Goal: Task Accomplishment & Management: Manage account settings

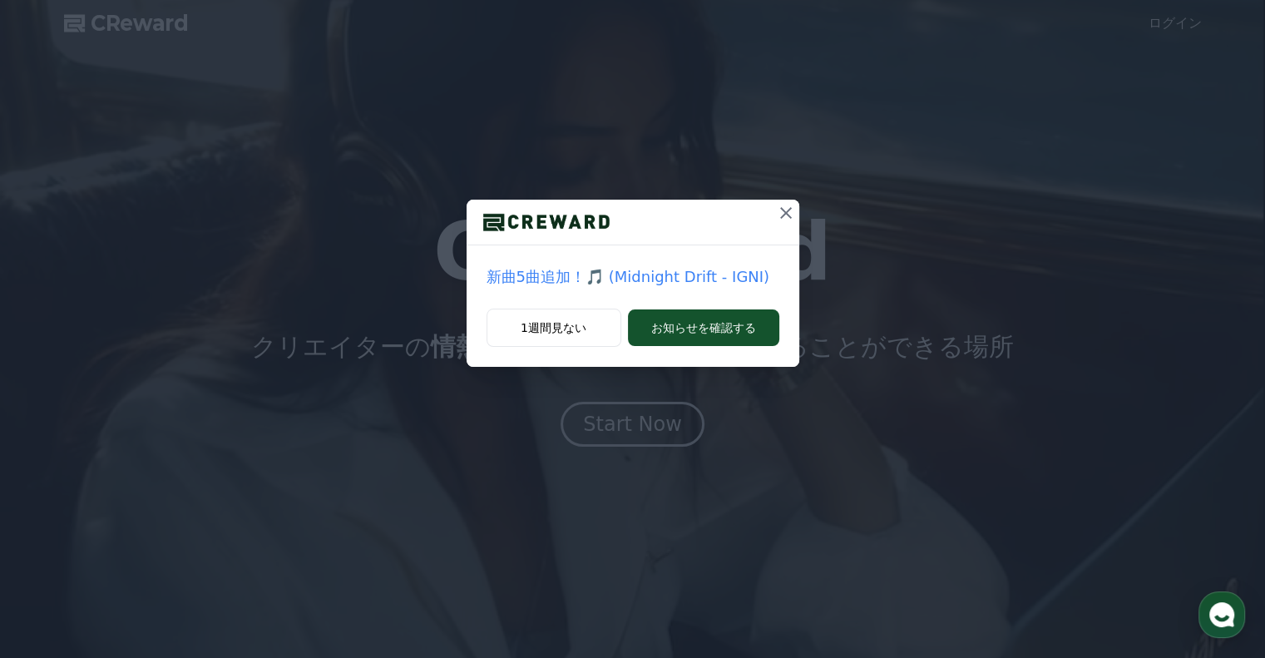
click at [785, 213] on icon at bounding box center [786, 213] width 20 height 20
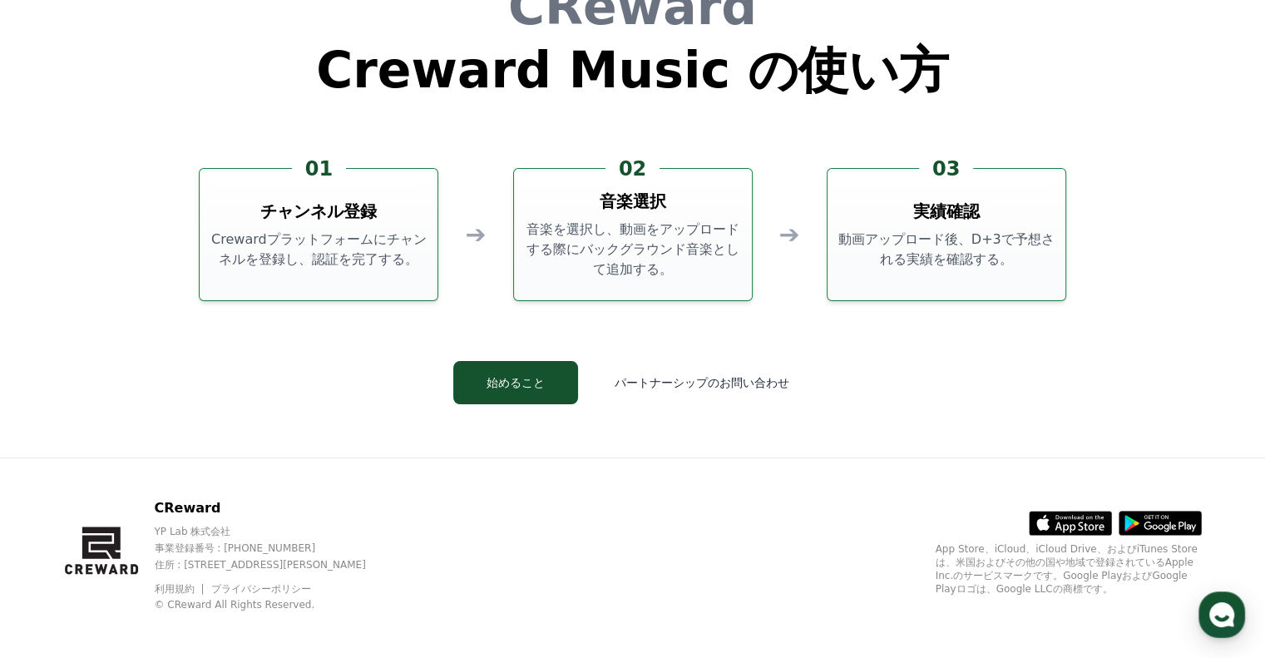
scroll to position [4508, 0]
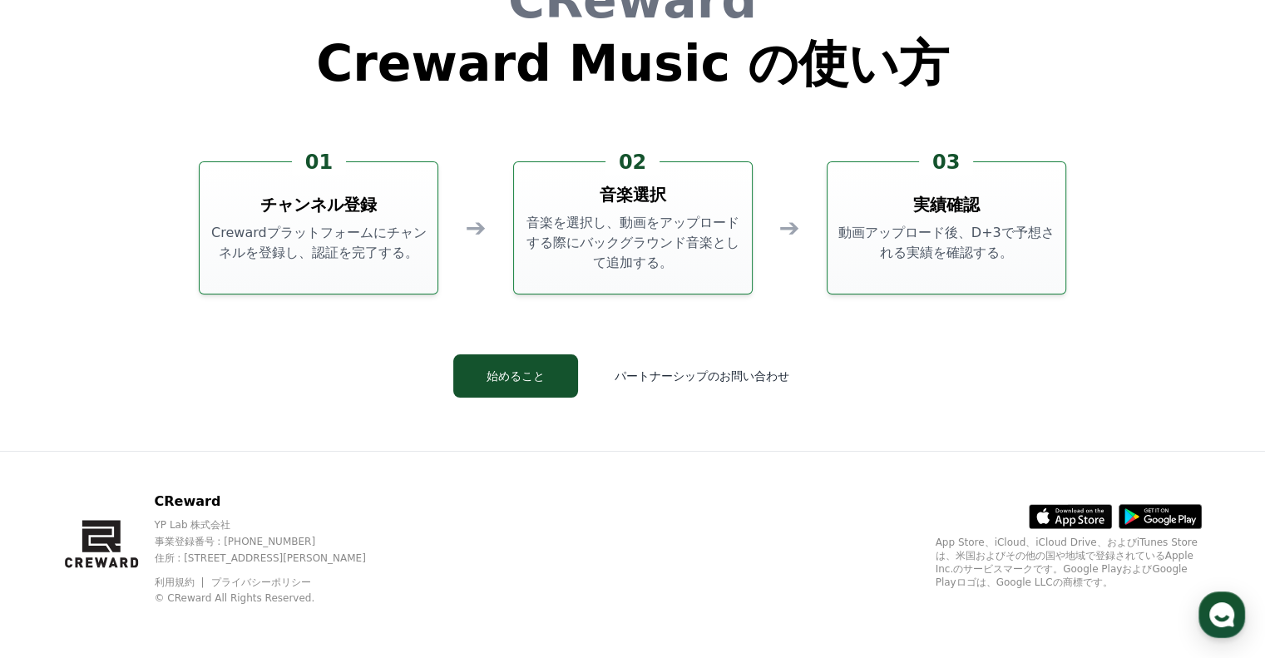
click at [416, 238] on p "Crewardプラットフォームにチャンネルを登録し、認証を完了する。" at bounding box center [318, 243] width 225 height 40
click at [558, 378] on button "始めること" at bounding box center [515, 375] width 125 height 43
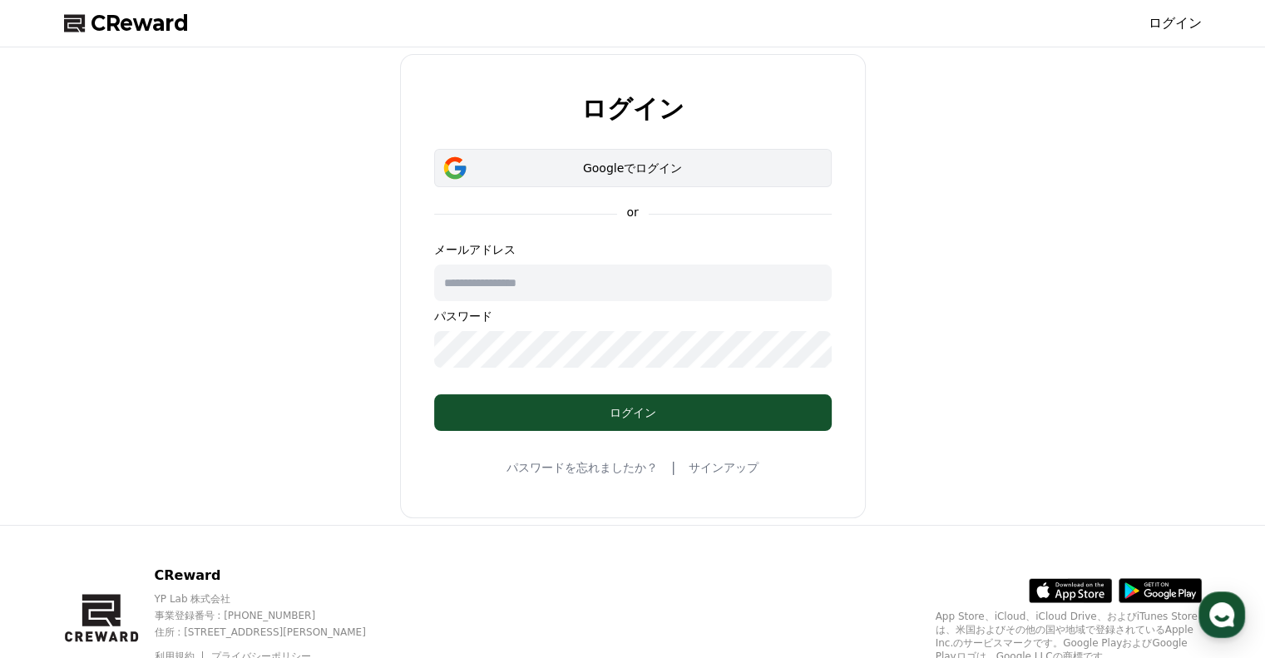
click at [653, 175] on div "Googleでログイン" at bounding box center [632, 168] width 349 height 17
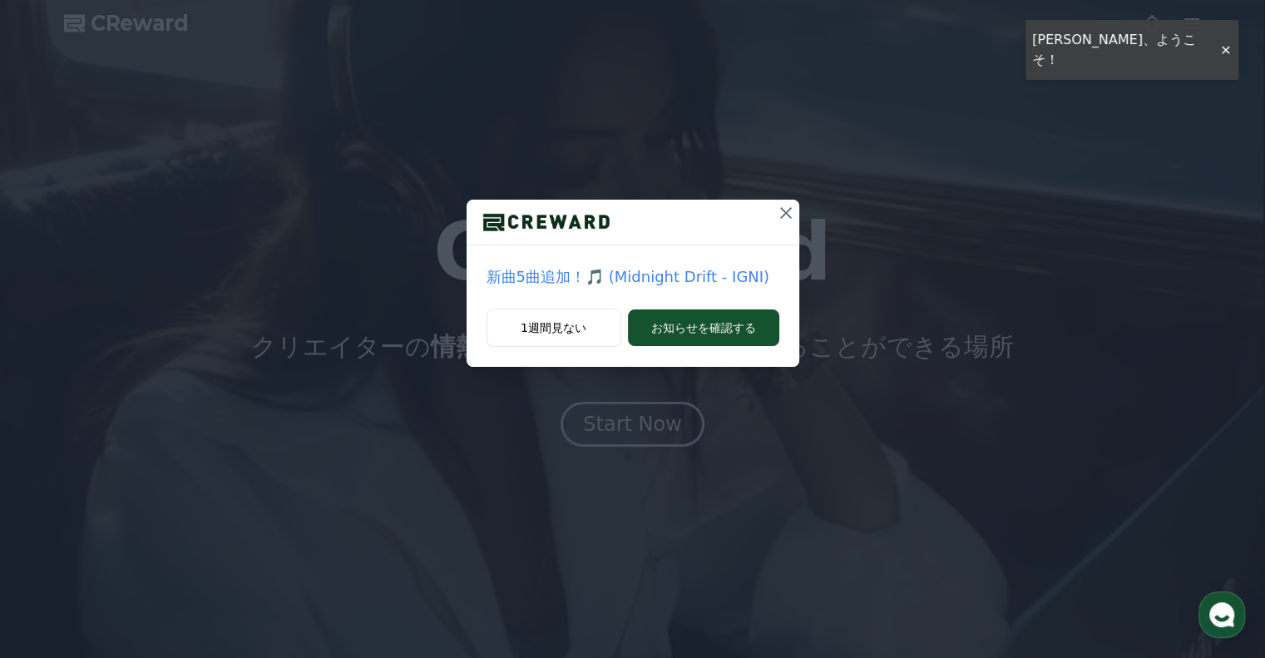
click at [787, 213] on icon at bounding box center [786, 213] width 20 height 20
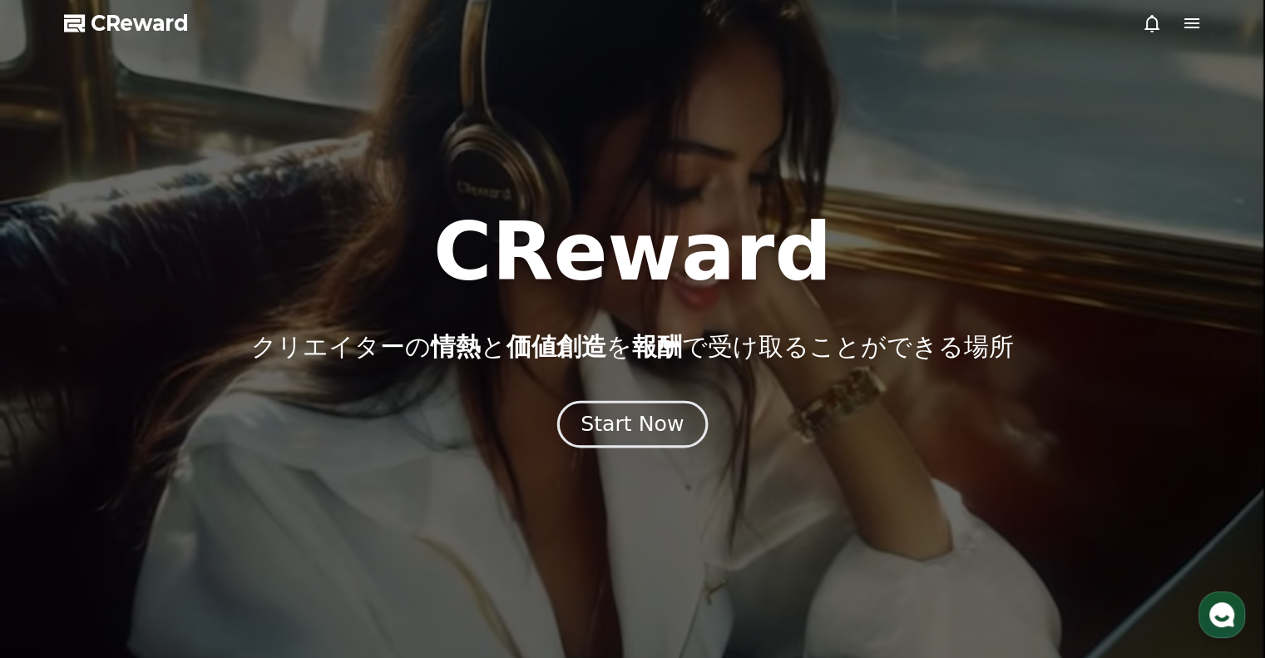
click at [662, 419] on div "Start Now" at bounding box center [632, 424] width 103 height 28
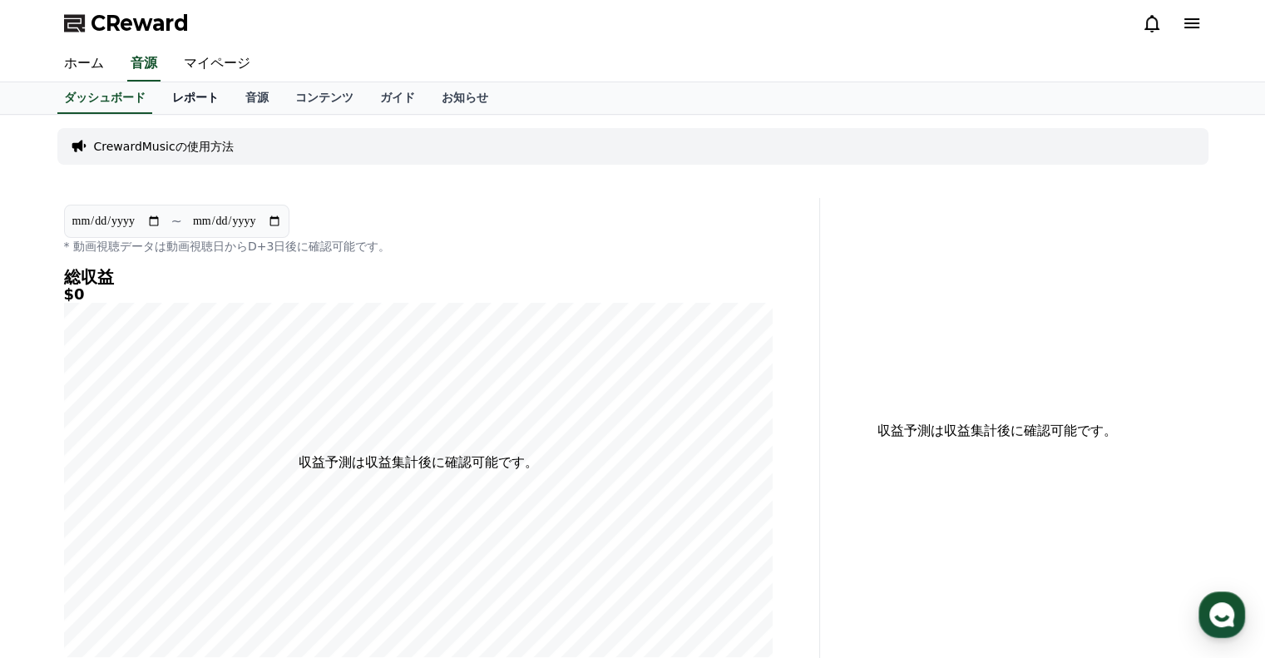
click at [176, 97] on link "レポート" at bounding box center [195, 98] width 73 height 32
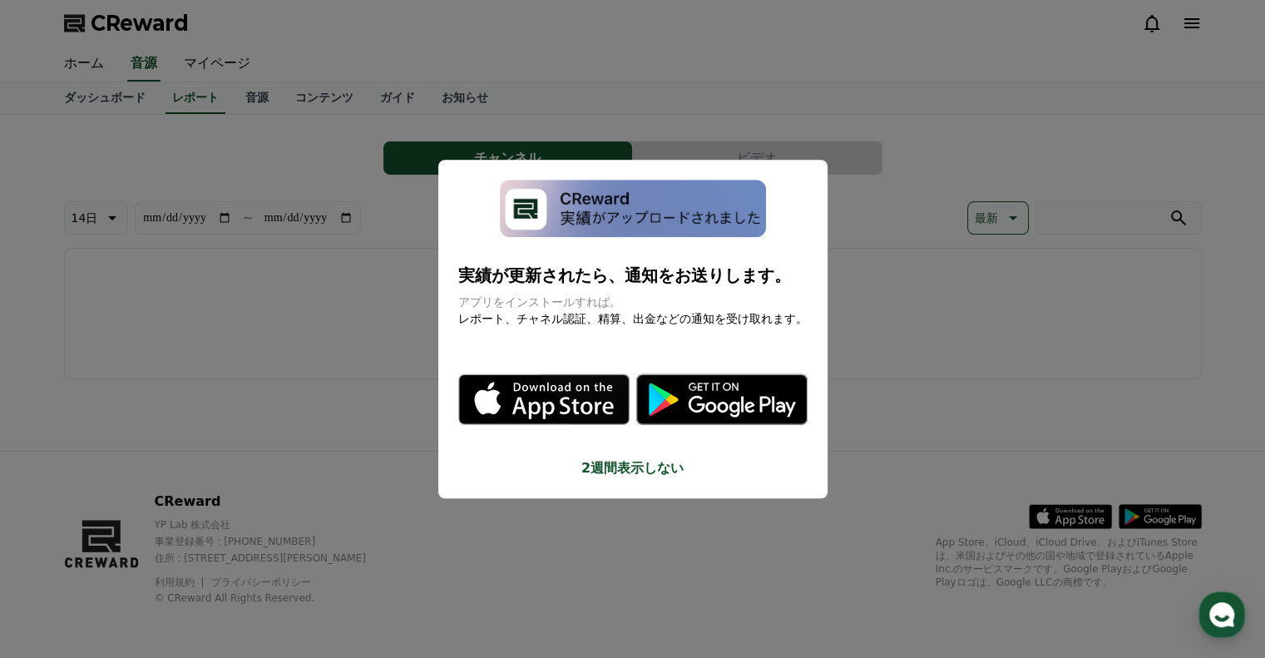
click at [354, 382] on button "close modal" at bounding box center [632, 329] width 1265 height 658
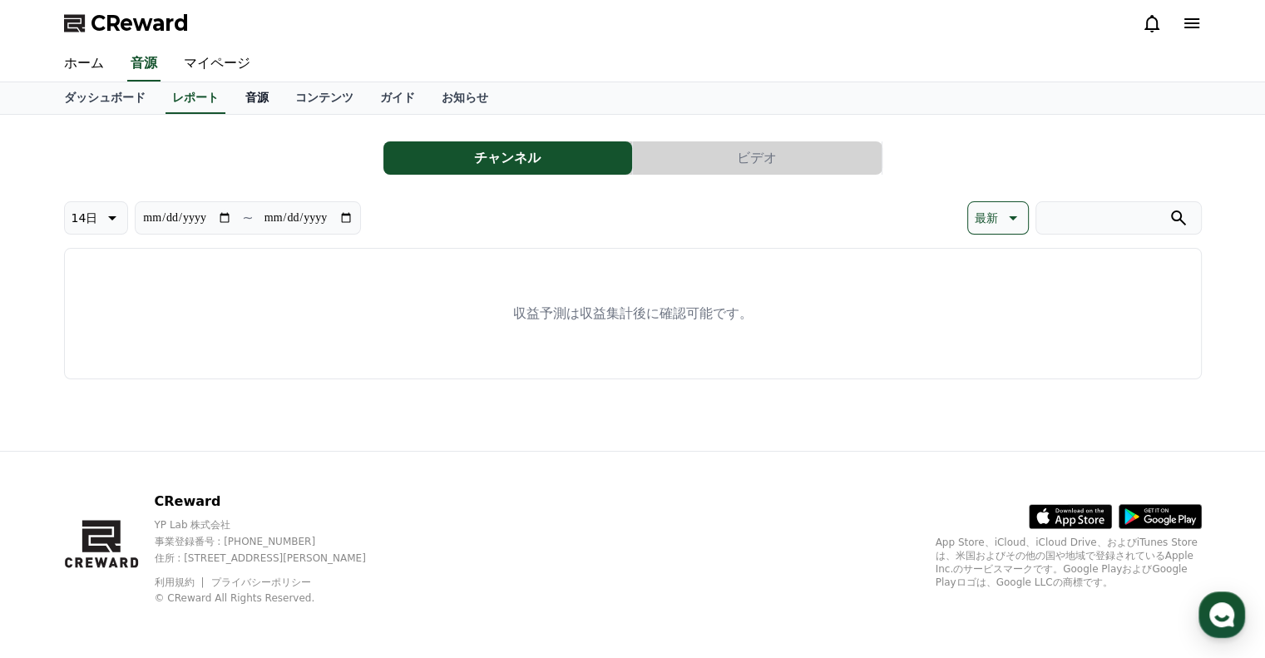
drag, startPoint x: 230, startPoint y: 103, endPoint x: 241, endPoint y: 104, distance: 11.7
click at [232, 103] on link "音源" at bounding box center [257, 98] width 50 height 32
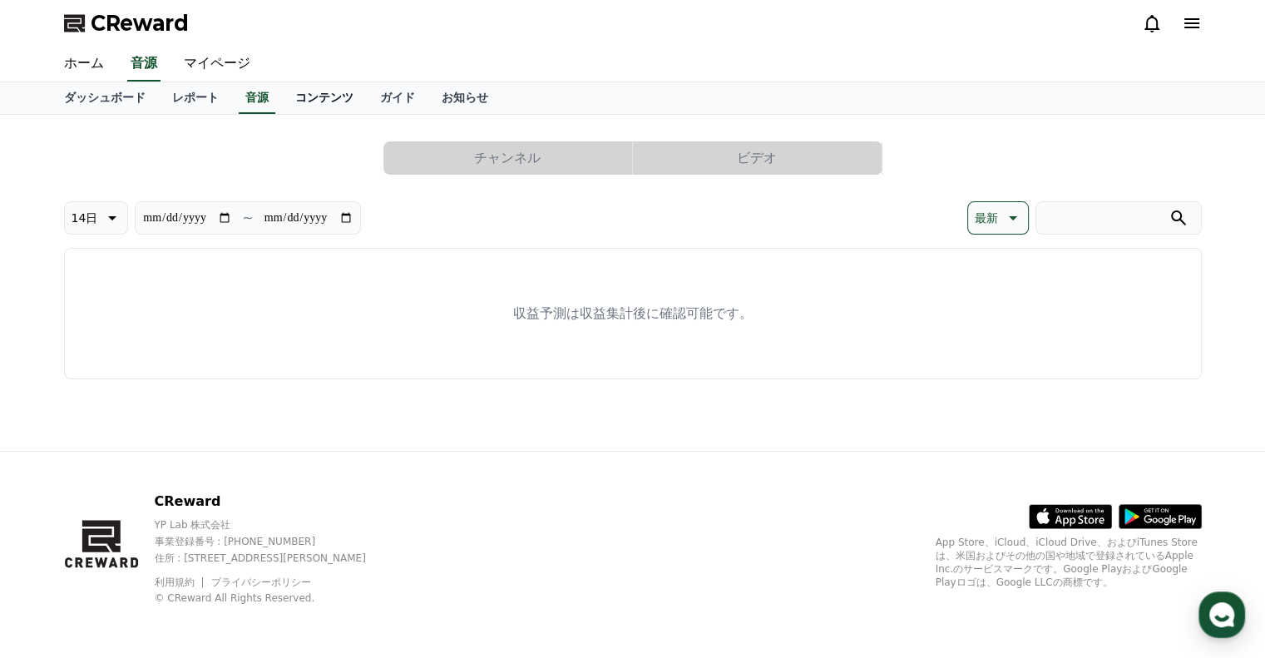
click at [284, 104] on link "コンテンツ" at bounding box center [324, 98] width 85 height 32
click at [367, 101] on link "ガイド" at bounding box center [398, 98] width 62 height 32
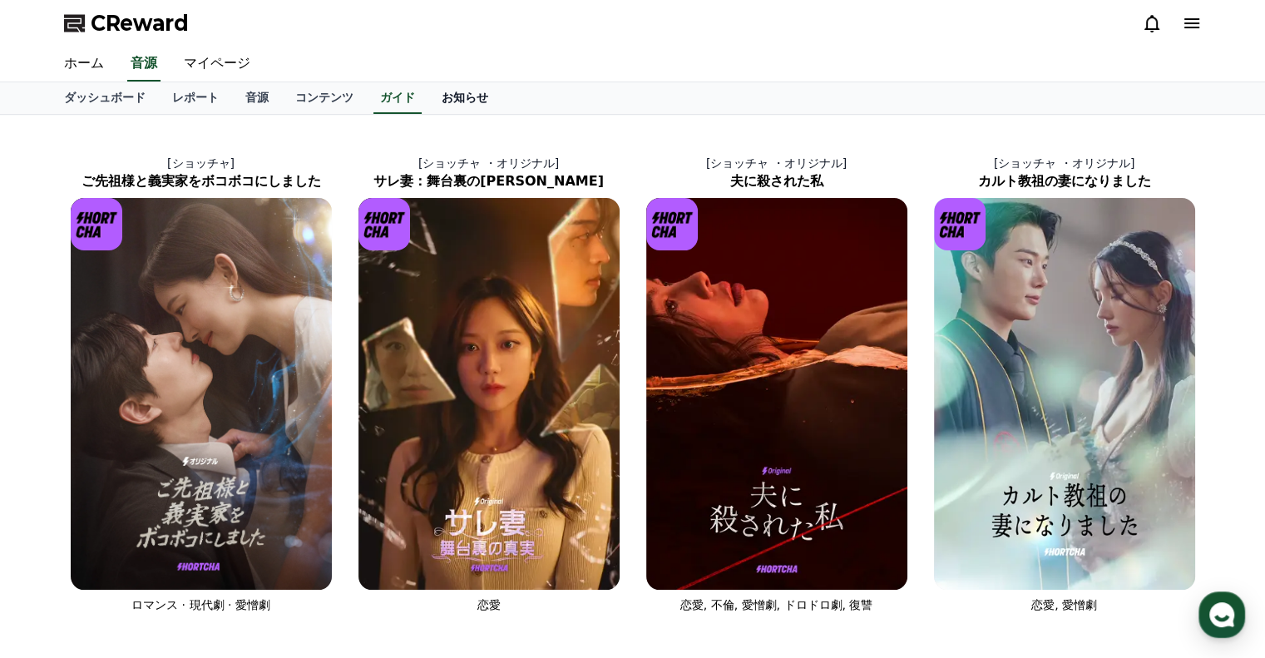
click at [428, 99] on link "お知らせ" at bounding box center [464, 98] width 73 height 32
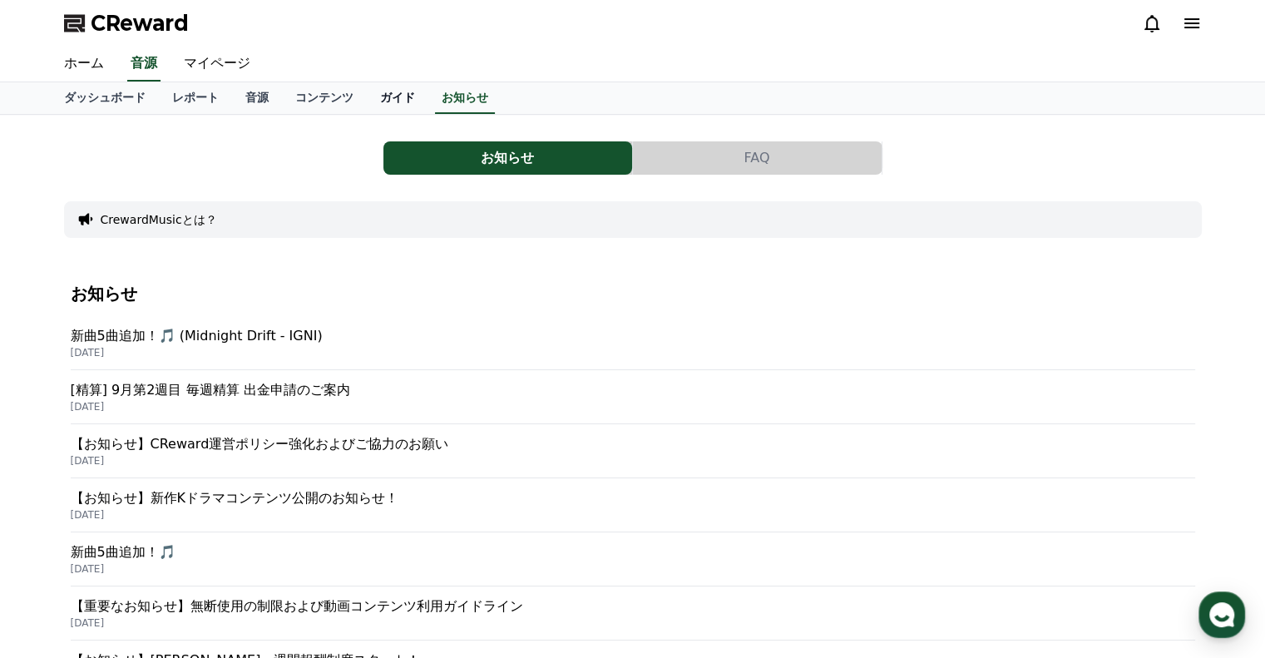
click at [367, 101] on link "ガイド" at bounding box center [398, 98] width 62 height 32
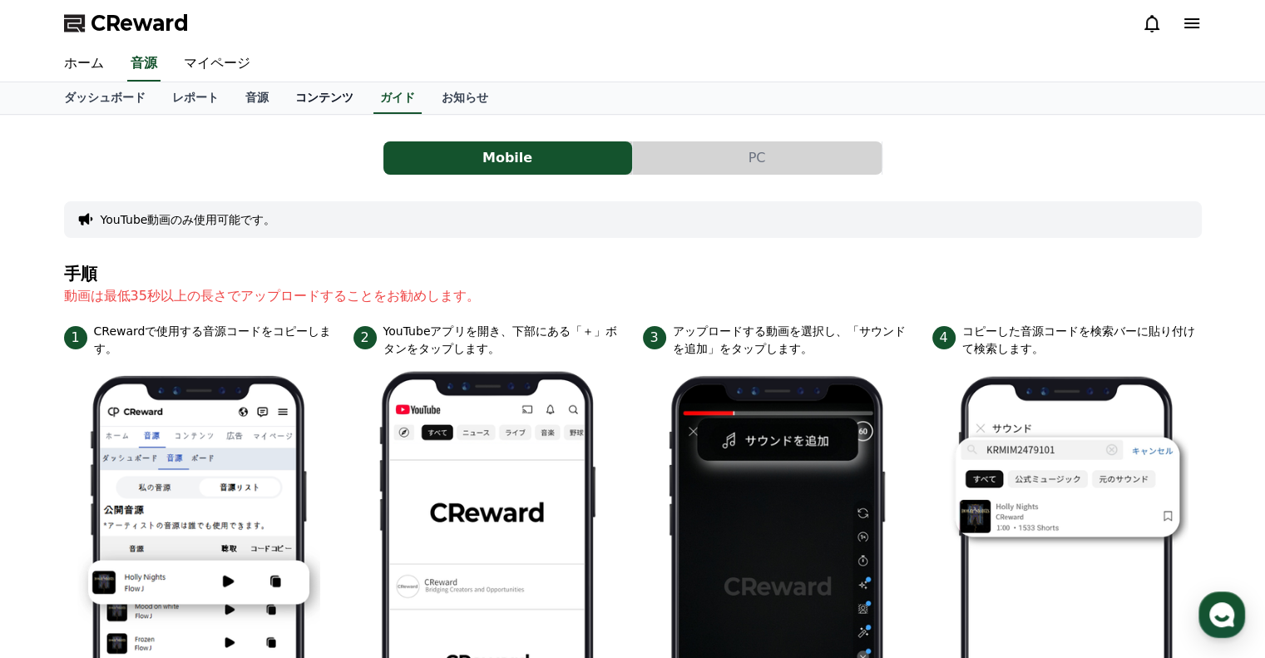
click at [313, 92] on link "コンテンツ" at bounding box center [324, 98] width 85 height 32
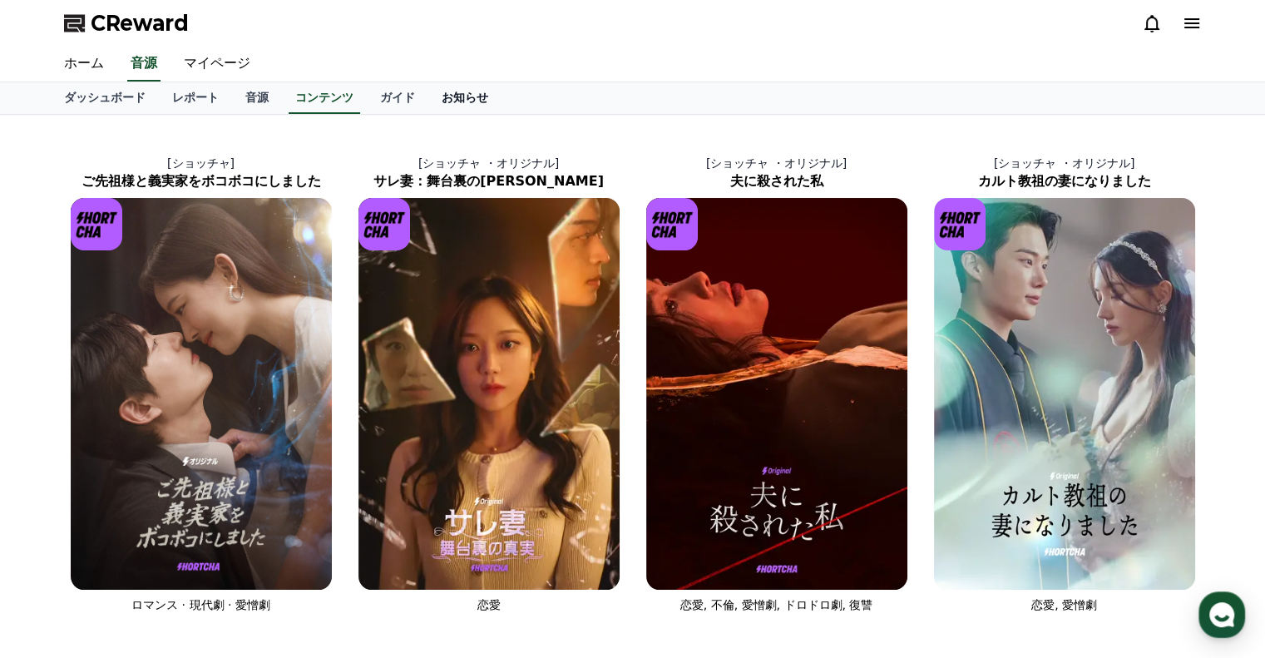
click at [428, 100] on link "お知らせ" at bounding box center [464, 98] width 73 height 32
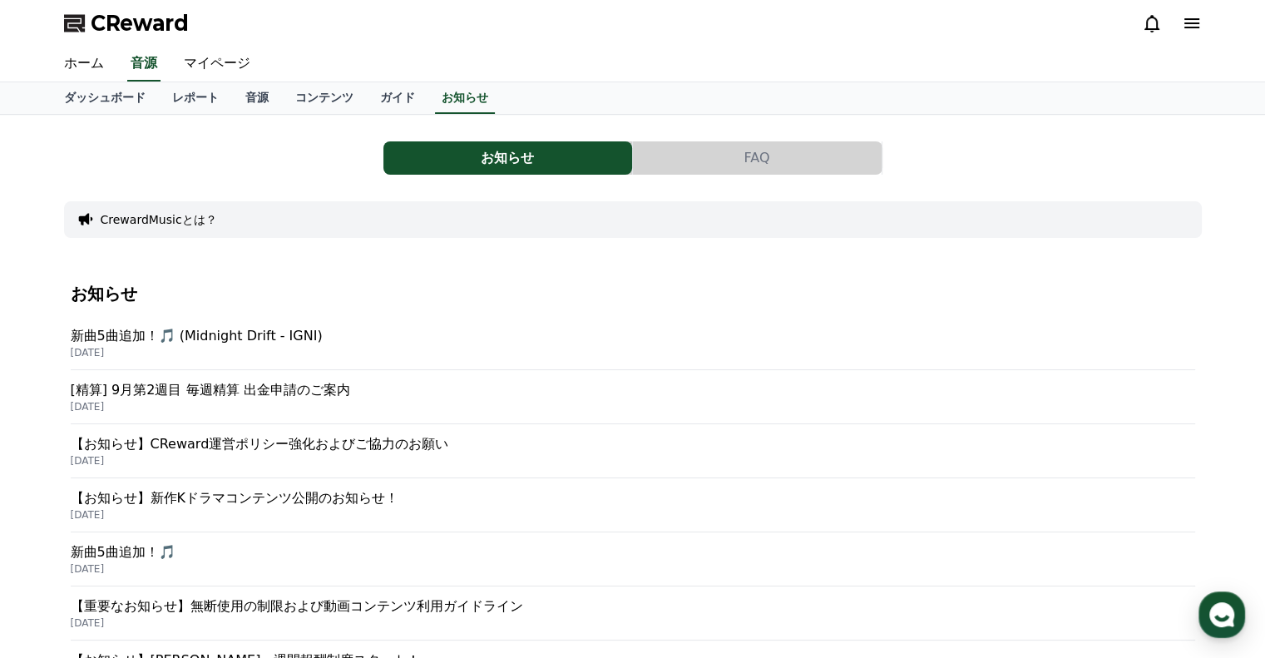
drag, startPoint x: 831, startPoint y: 165, endPoint x: 843, endPoint y: 165, distance: 11.6
click at [832, 165] on button "FAQ" at bounding box center [757, 157] width 249 height 33
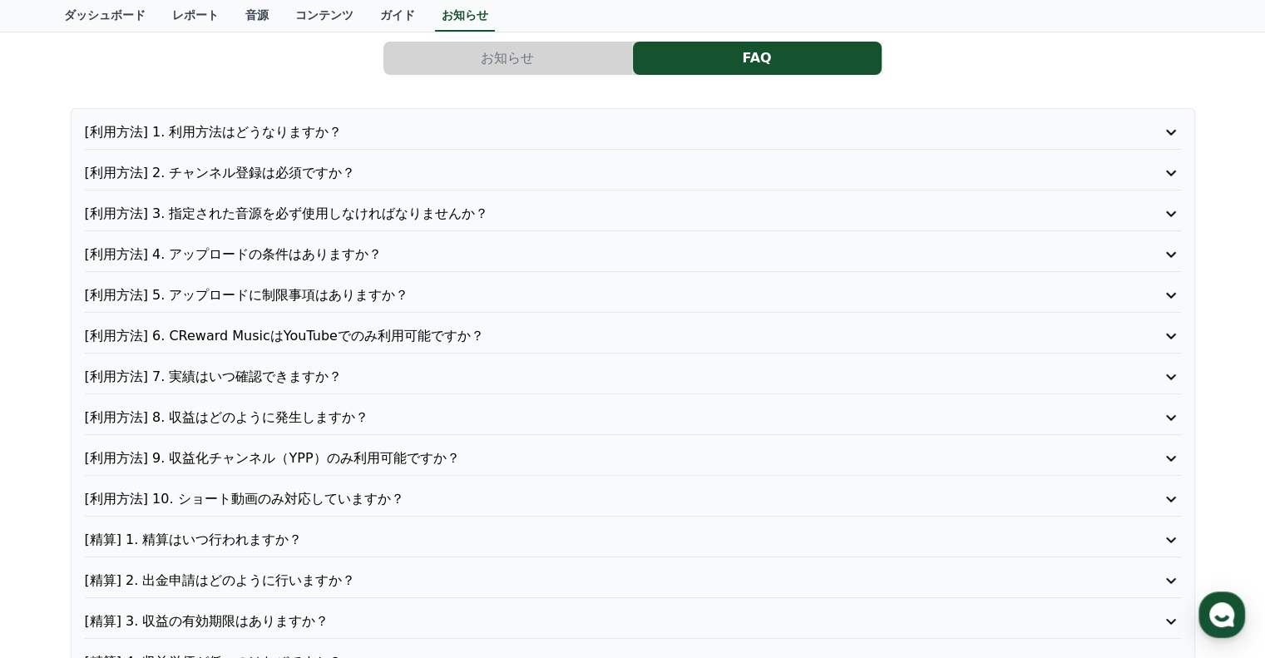
scroll to position [99, 0]
click at [1171, 139] on icon at bounding box center [1171, 133] width 20 height 20
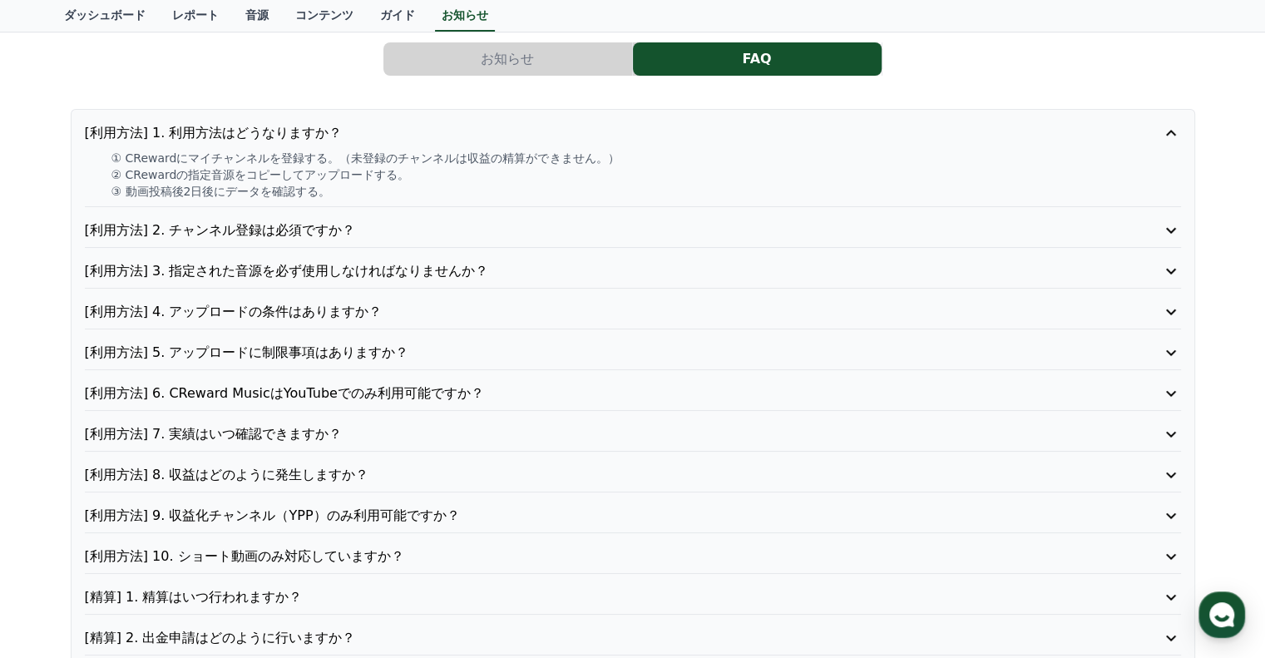
click at [1176, 227] on icon at bounding box center [1171, 230] width 20 height 20
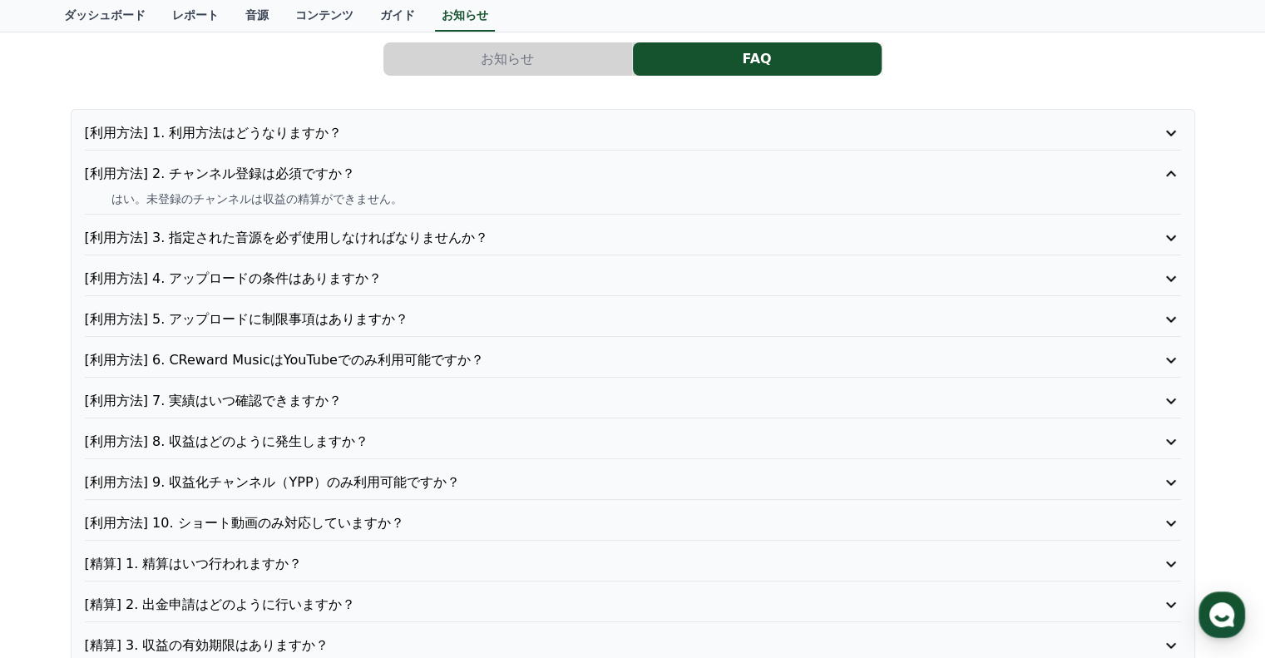
click at [1175, 238] on icon at bounding box center [1171, 238] width 20 height 20
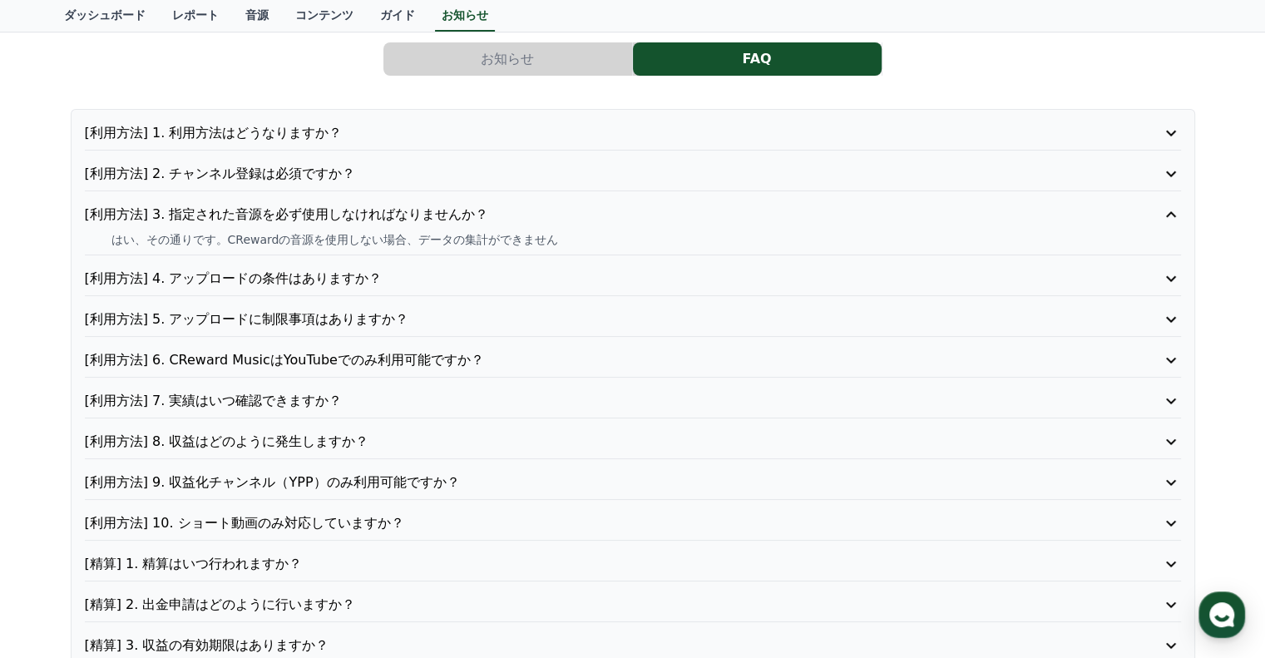
click at [1171, 256] on div "[利用方法] 1. 利用方法はどうなりますか？ [利用方法] 2. チャンネル登録は必須ですか？ [利用方法] 3. 指定された音源を必ず使用しなければなりま…" at bounding box center [633, 430] width 1125 height 642
click at [1166, 265] on div "[利用方法] 1. 利用方法はどうなりますか？ [利用方法] 2. チャンネル登録は必須ですか？ [利用方法] 3. 指定された音源を必ず使用しなければなりま…" at bounding box center [633, 430] width 1125 height 642
click at [1171, 279] on icon at bounding box center [1171, 279] width 10 height 6
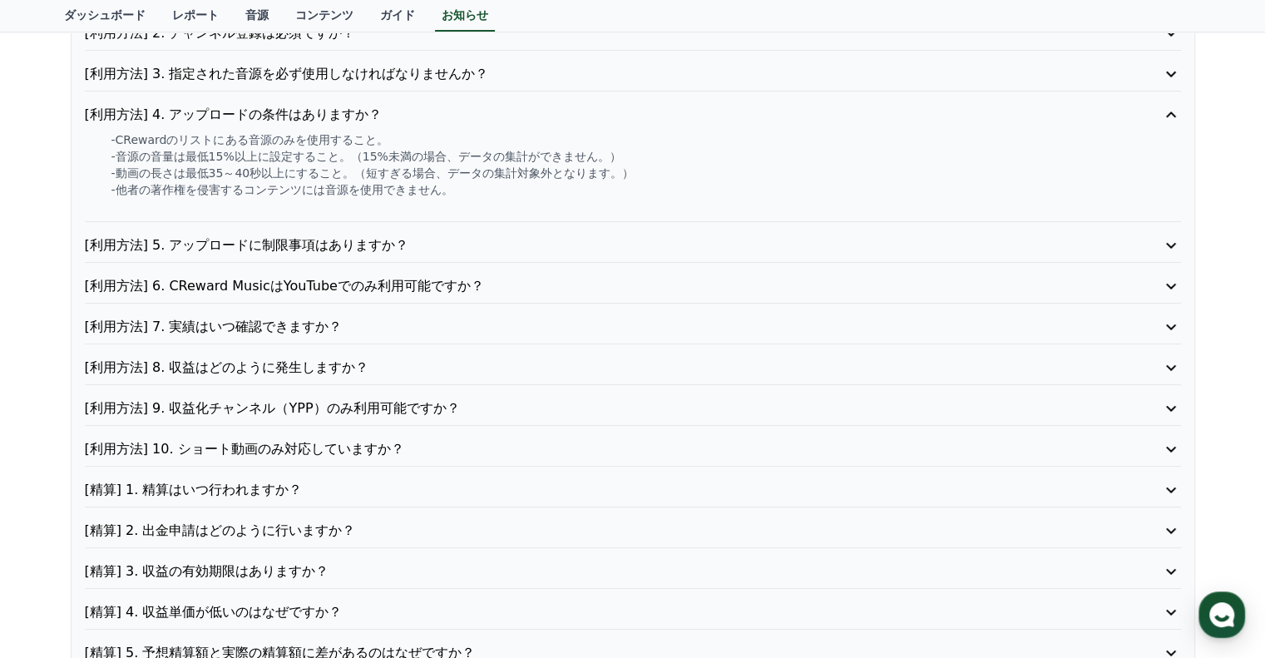
scroll to position [238, 0]
click at [1176, 246] on icon at bounding box center [1171, 247] width 20 height 20
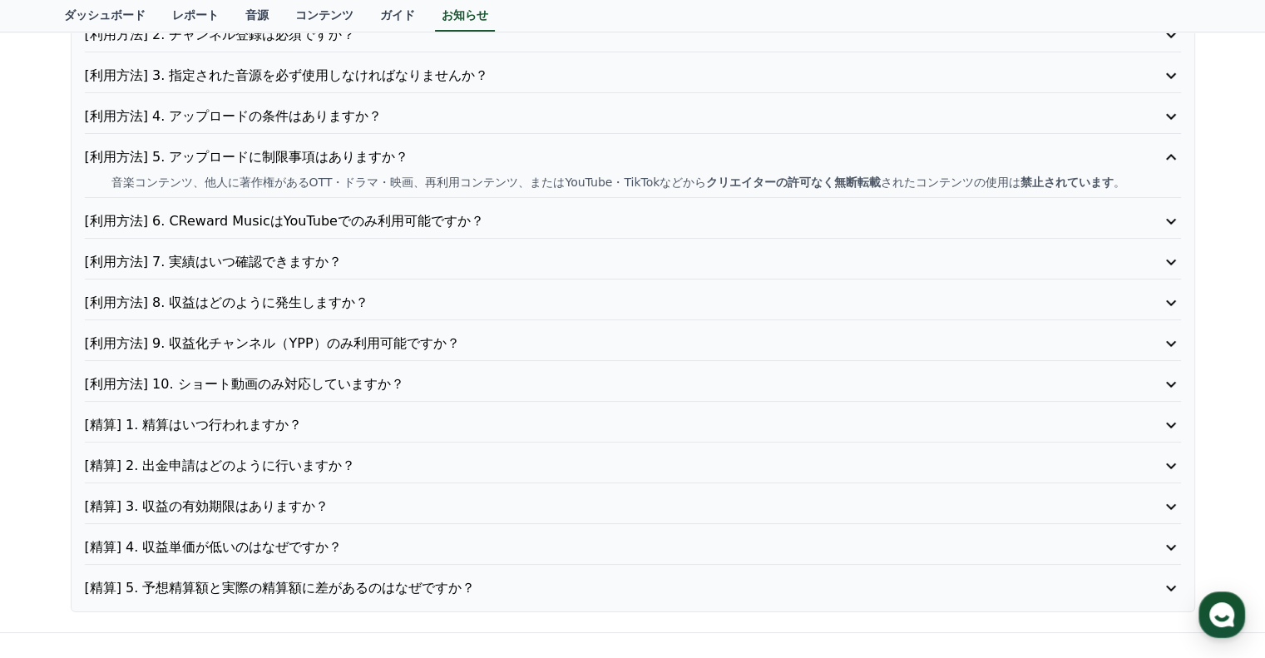
click at [1176, 221] on icon at bounding box center [1171, 221] width 20 height 20
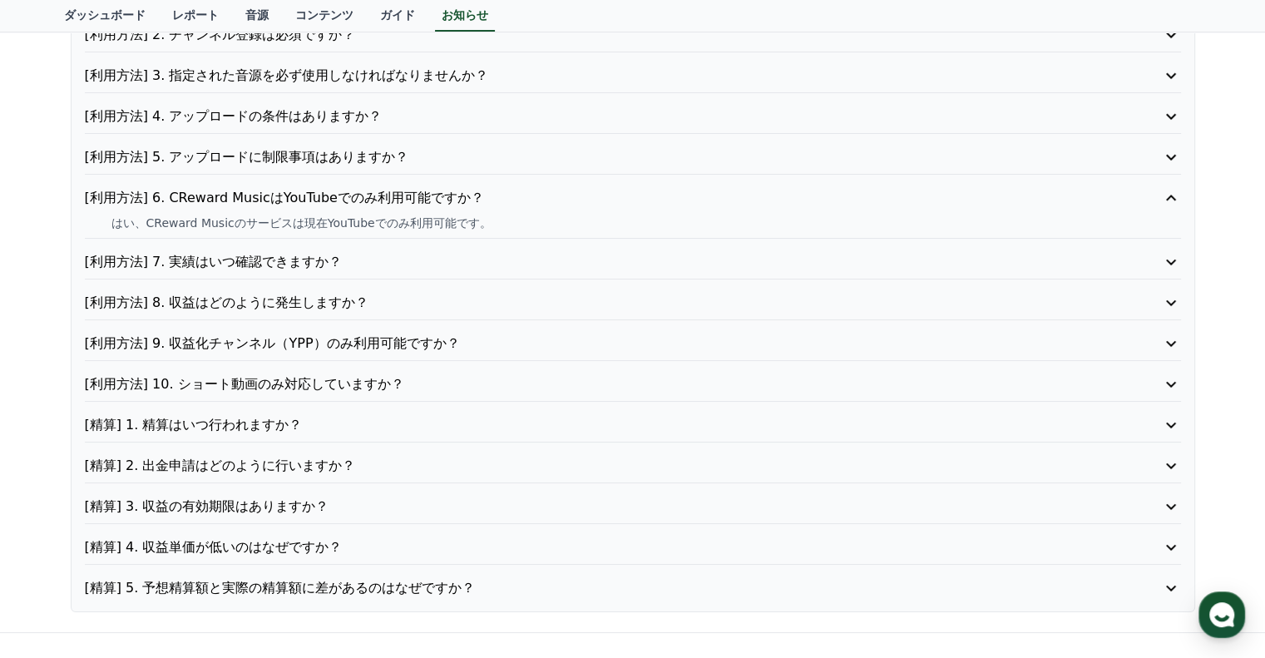
click at [1172, 252] on icon at bounding box center [1171, 262] width 20 height 20
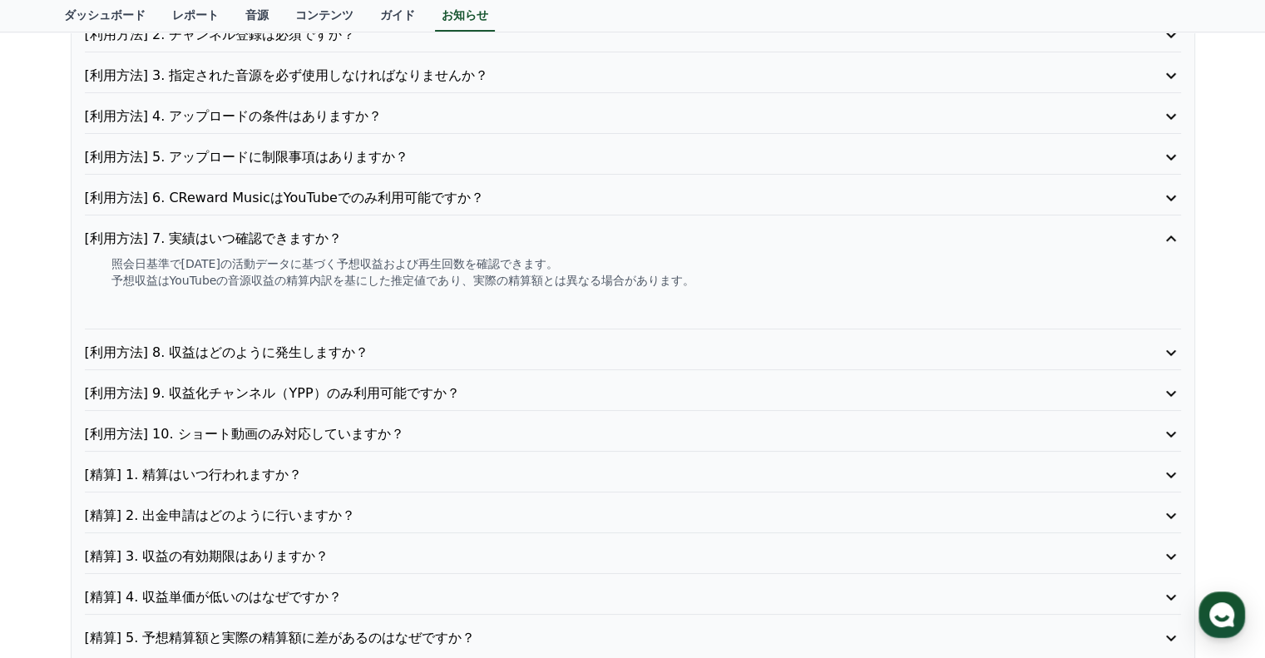
click at [1174, 354] on icon at bounding box center [1171, 353] width 20 height 20
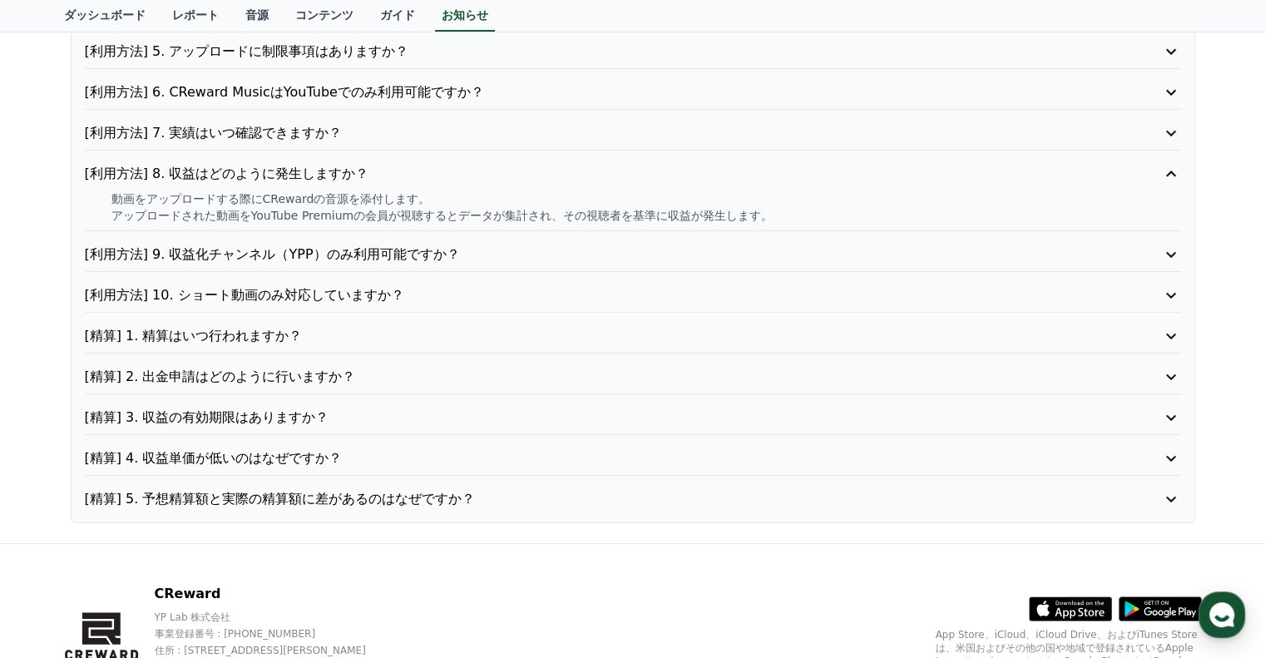
scroll to position [370, 0]
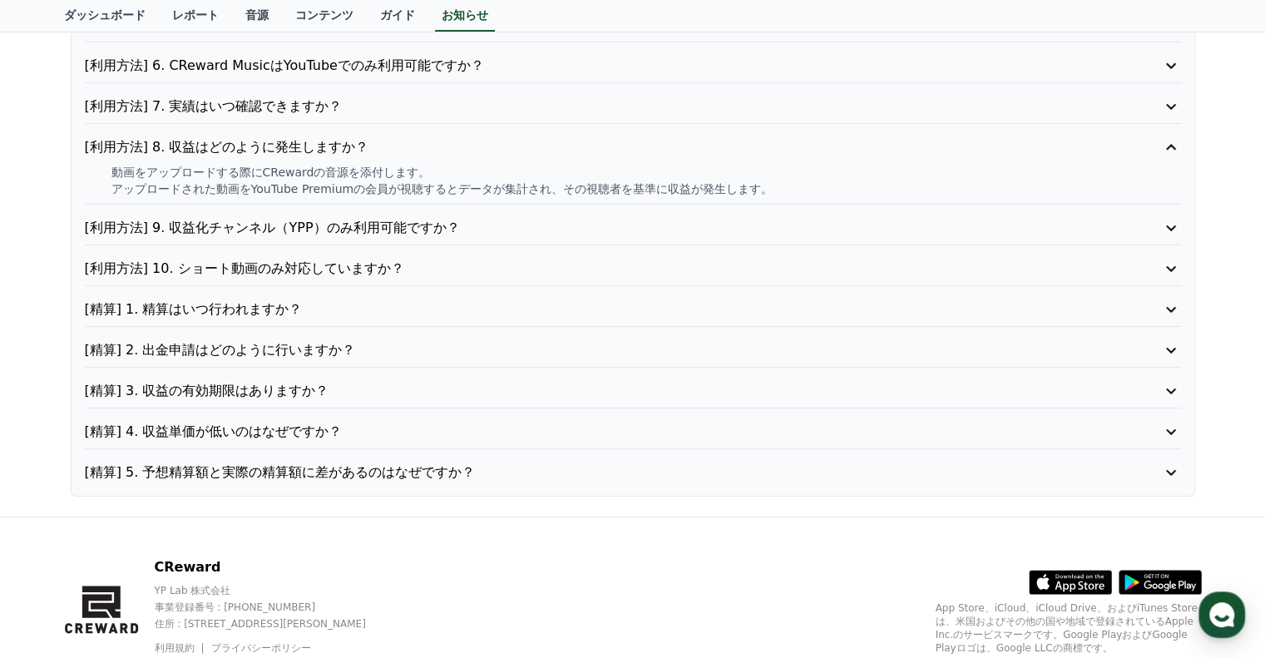
click at [1171, 228] on icon at bounding box center [1171, 228] width 20 height 20
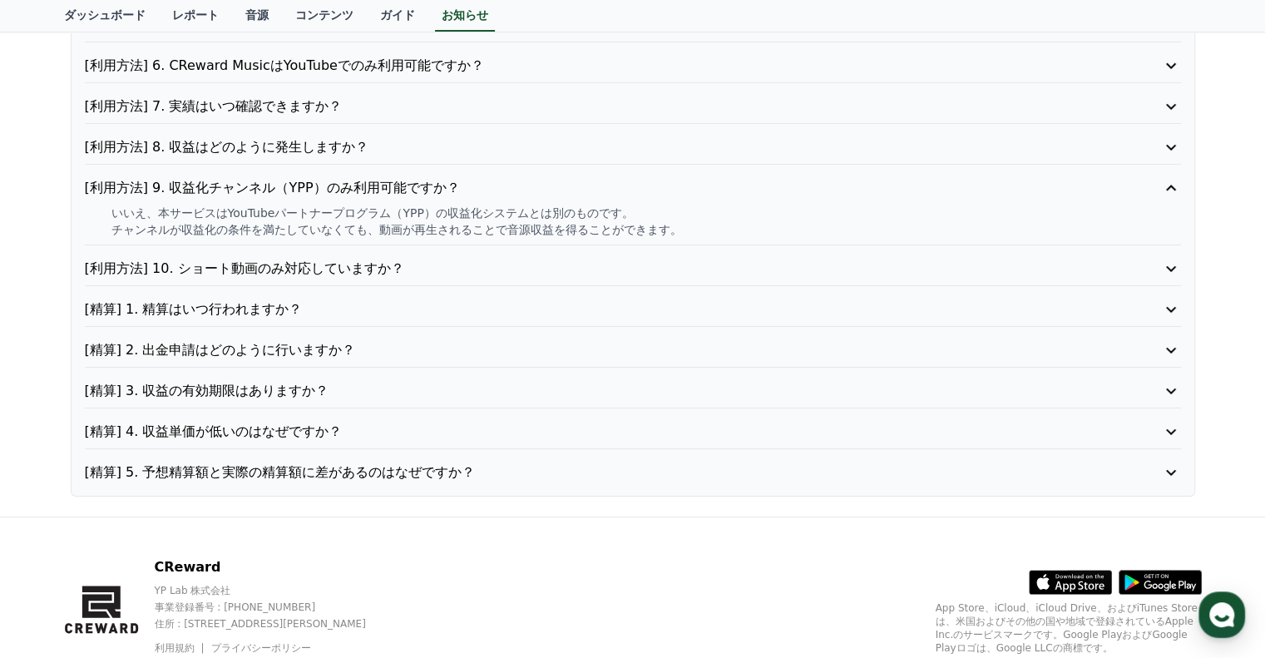
click at [1178, 259] on icon at bounding box center [1171, 269] width 20 height 20
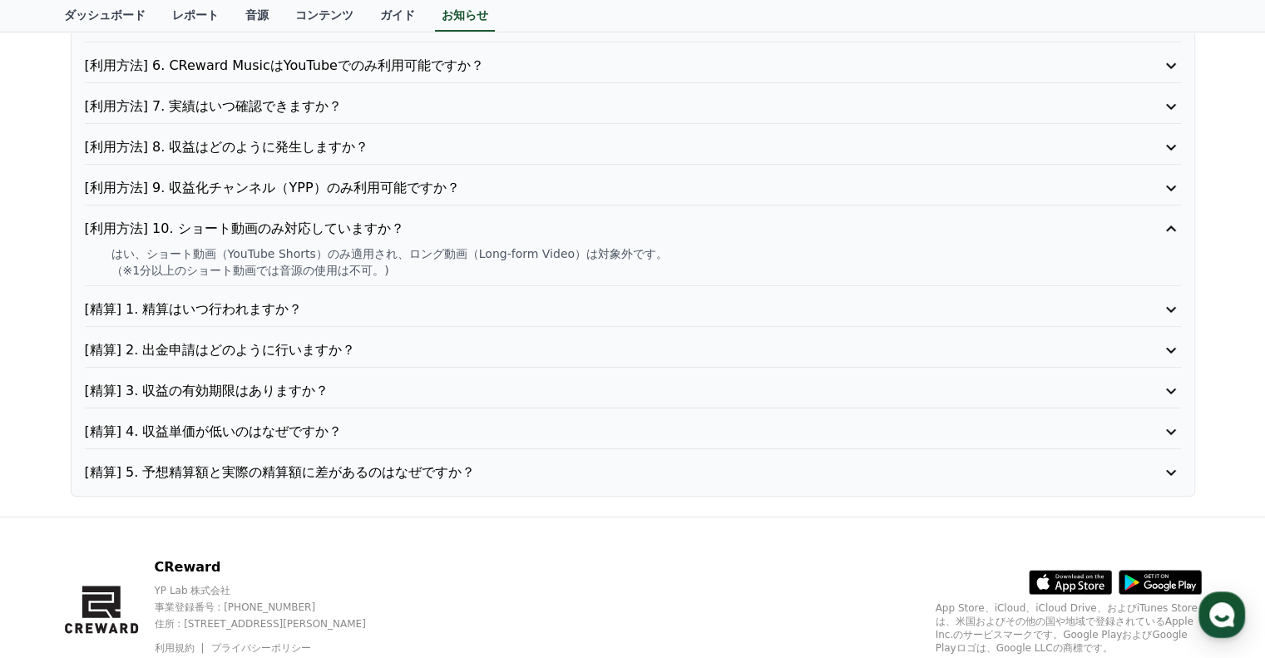
click at [1165, 315] on icon at bounding box center [1171, 310] width 20 height 20
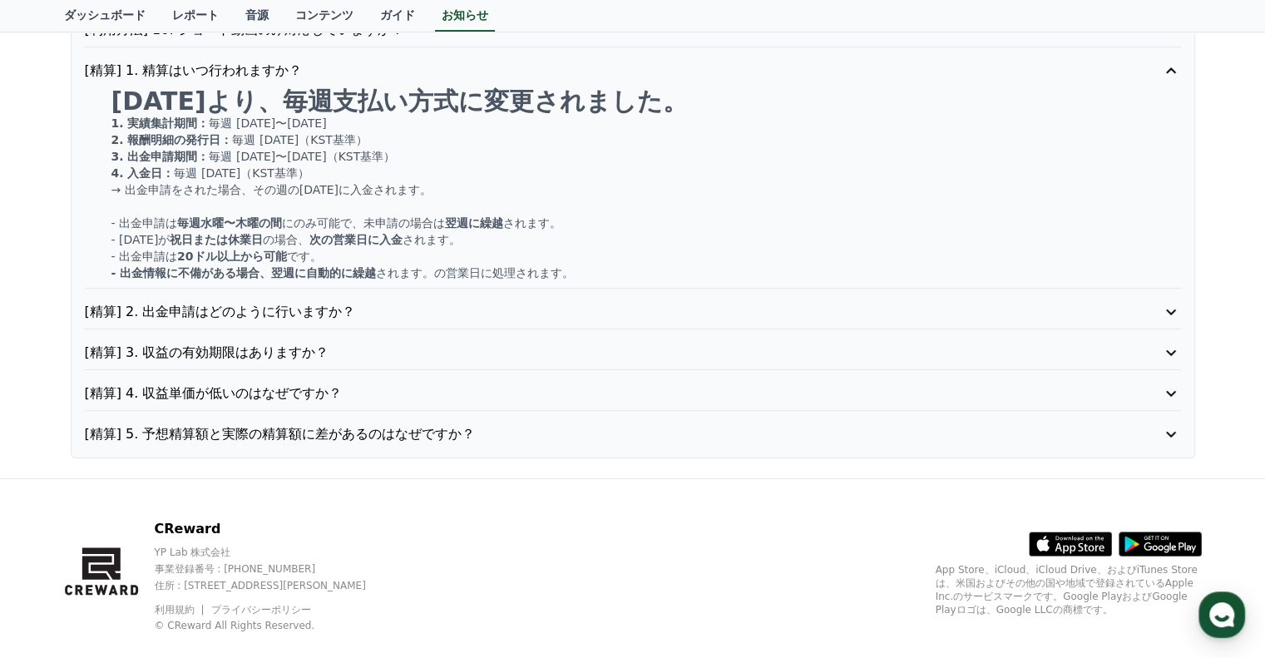
scroll to position [592, 0]
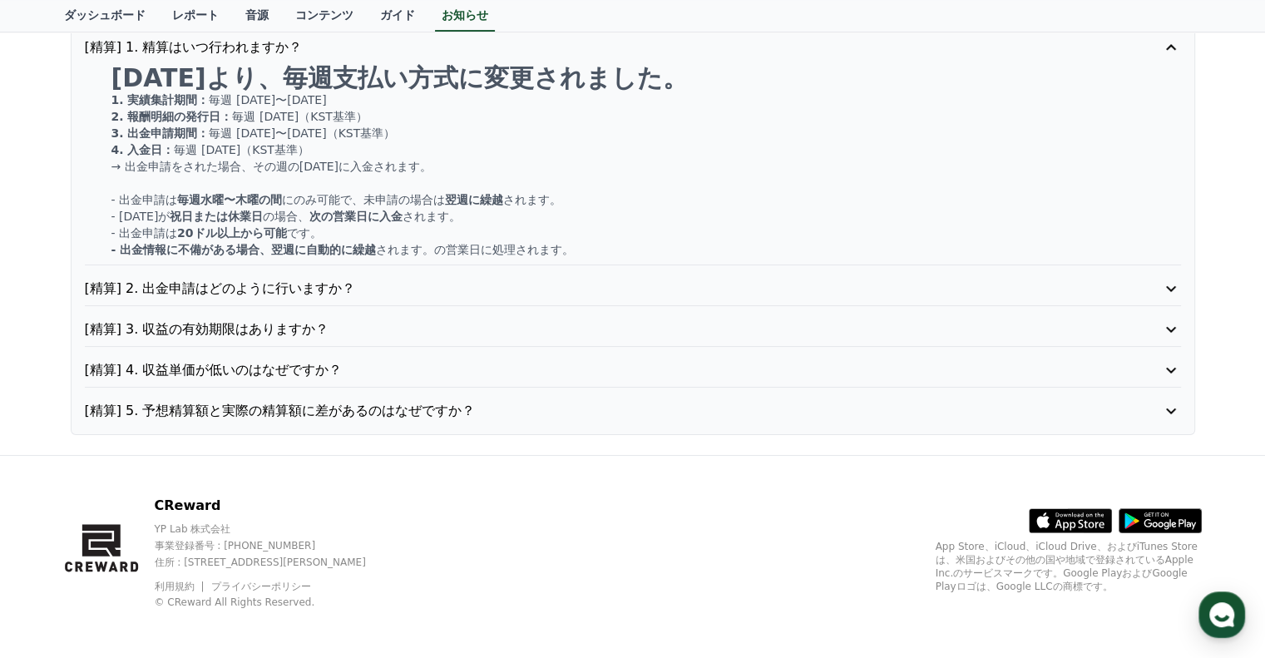
click at [1171, 279] on icon at bounding box center [1171, 289] width 20 height 20
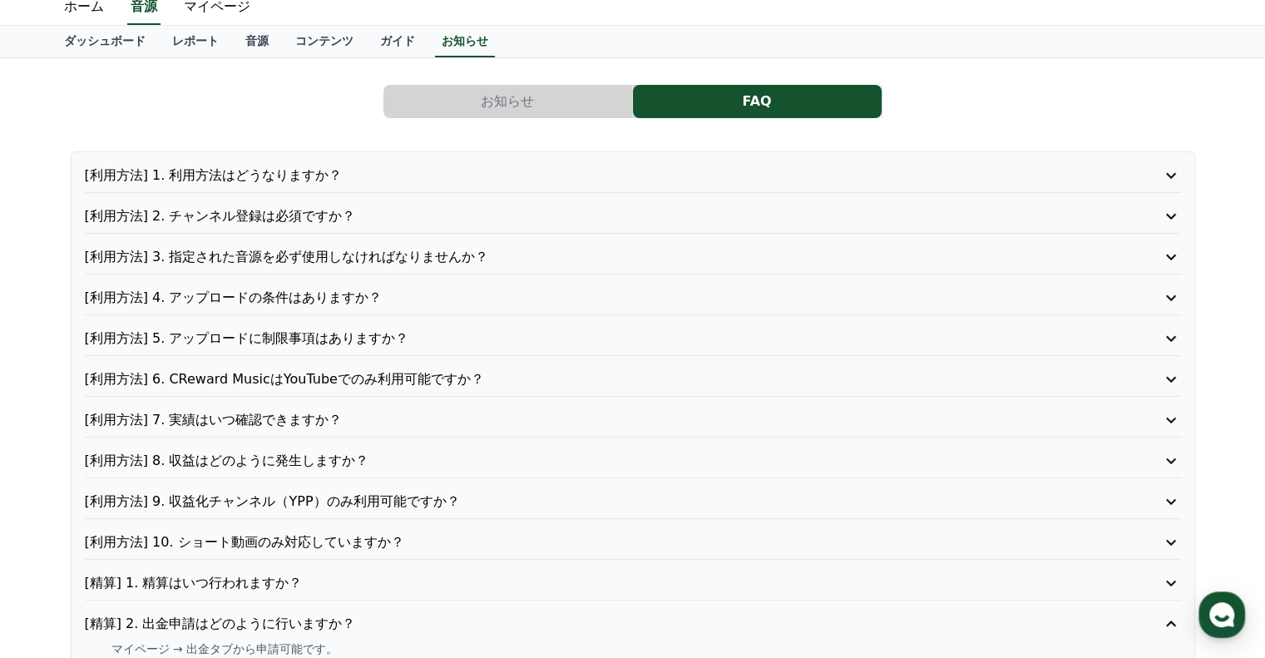
scroll to position [0, 0]
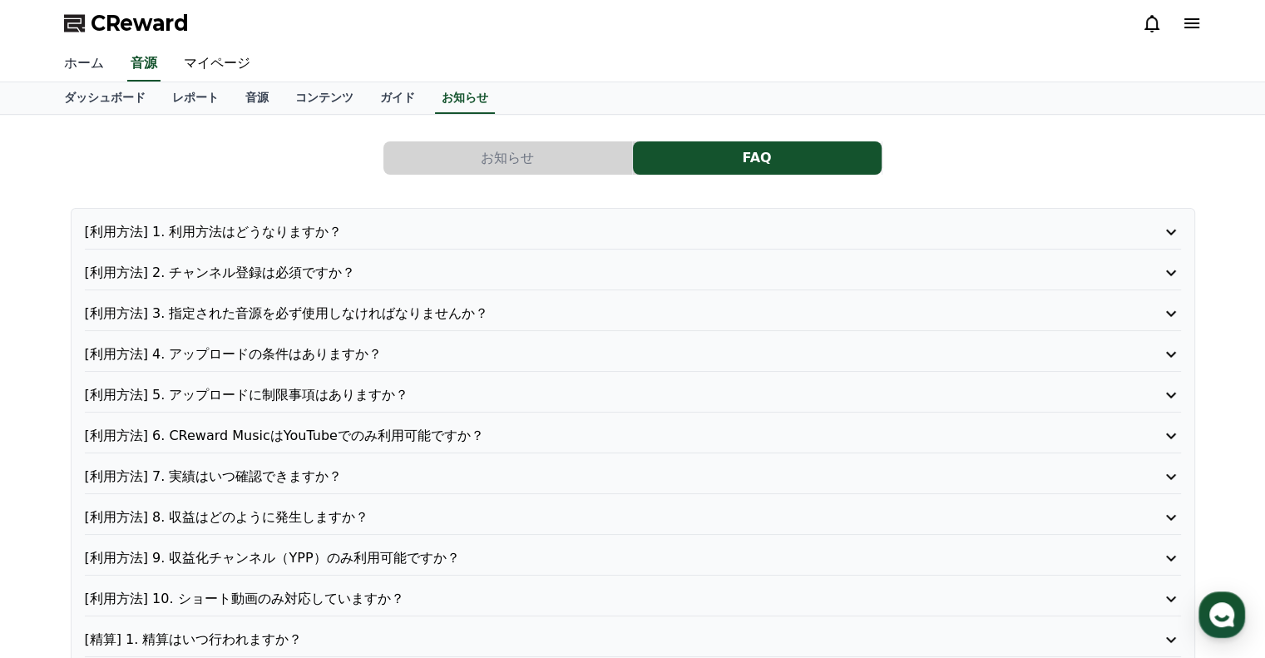
click at [87, 75] on link "ホーム" at bounding box center [84, 64] width 67 height 35
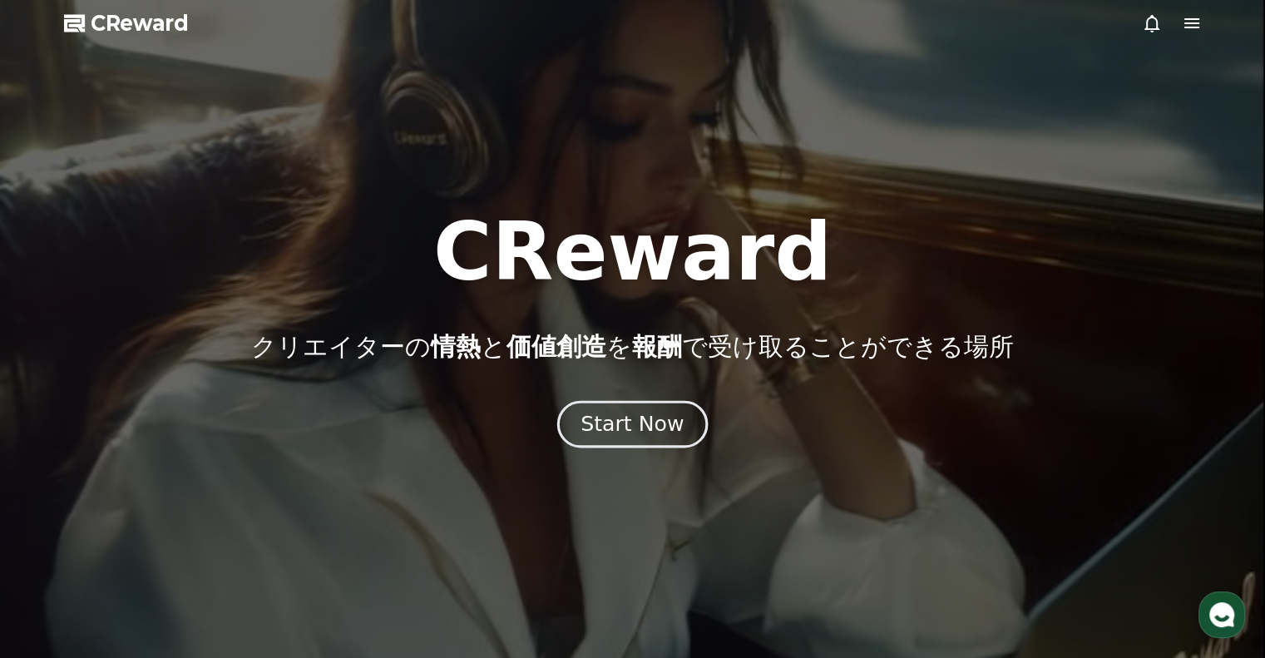
click at [630, 420] on div "Start Now" at bounding box center [632, 424] width 103 height 28
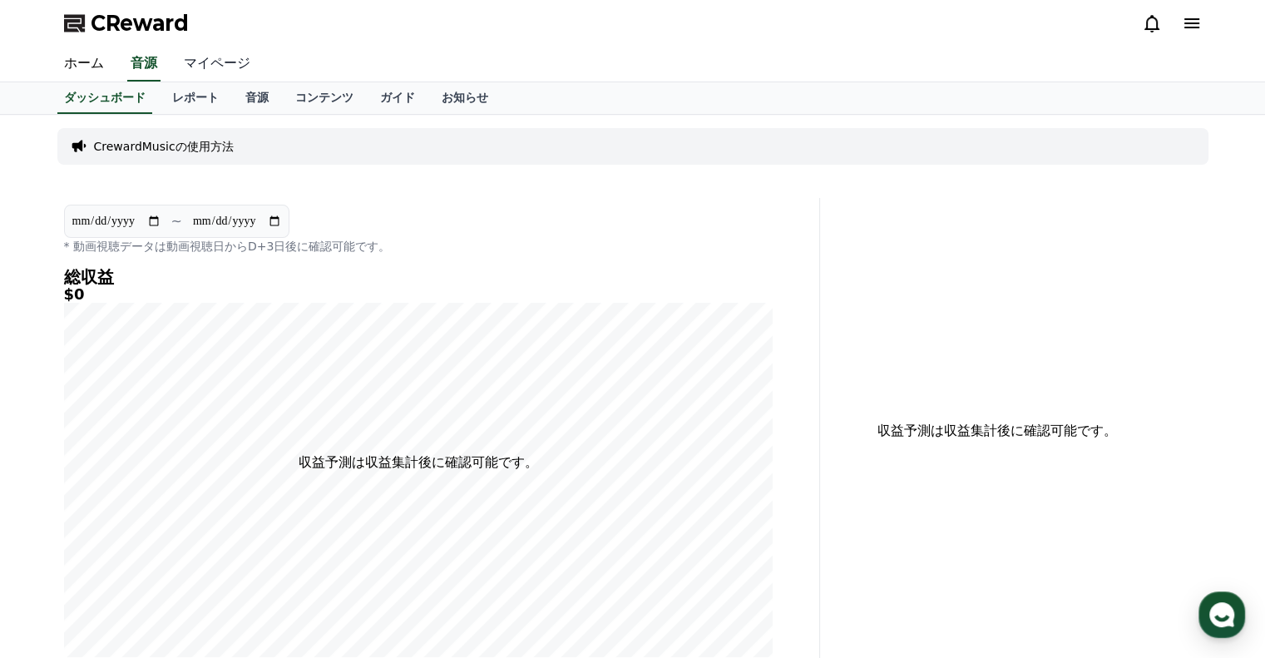
click at [209, 59] on link "マイページ" at bounding box center [217, 64] width 93 height 35
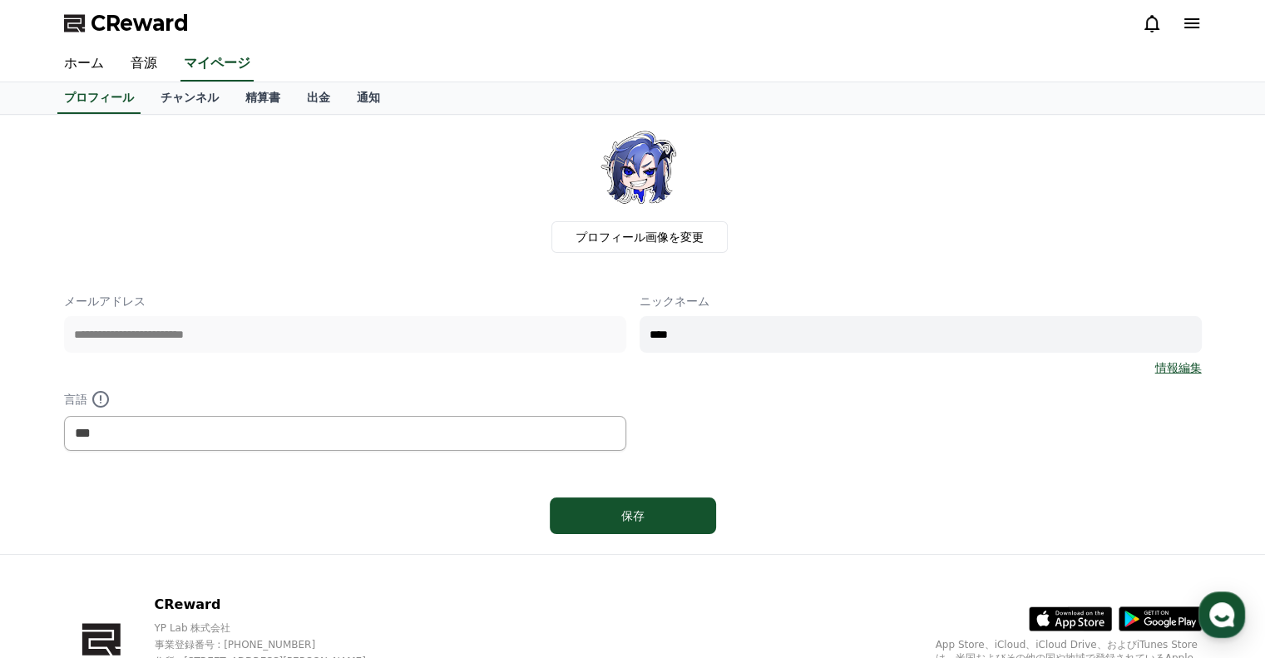
click at [602, 330] on div "**********" at bounding box center [633, 372] width 1138 height 158
type input "****"
click at [661, 500] on button "保存" at bounding box center [633, 516] width 166 height 37
click at [652, 493] on div "保存" at bounding box center [633, 516] width 1138 height 50
click at [669, 508] on div "保存" at bounding box center [633, 516] width 100 height 17
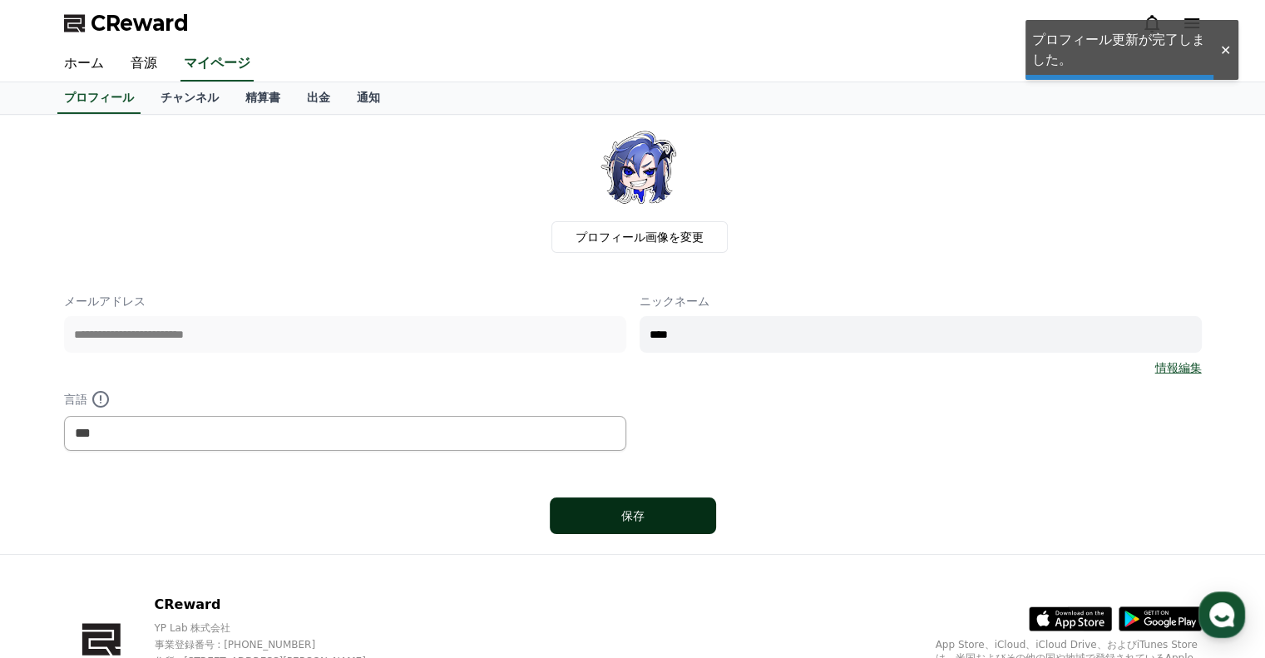
click at [668, 505] on button "保存" at bounding box center [633, 516] width 166 height 37
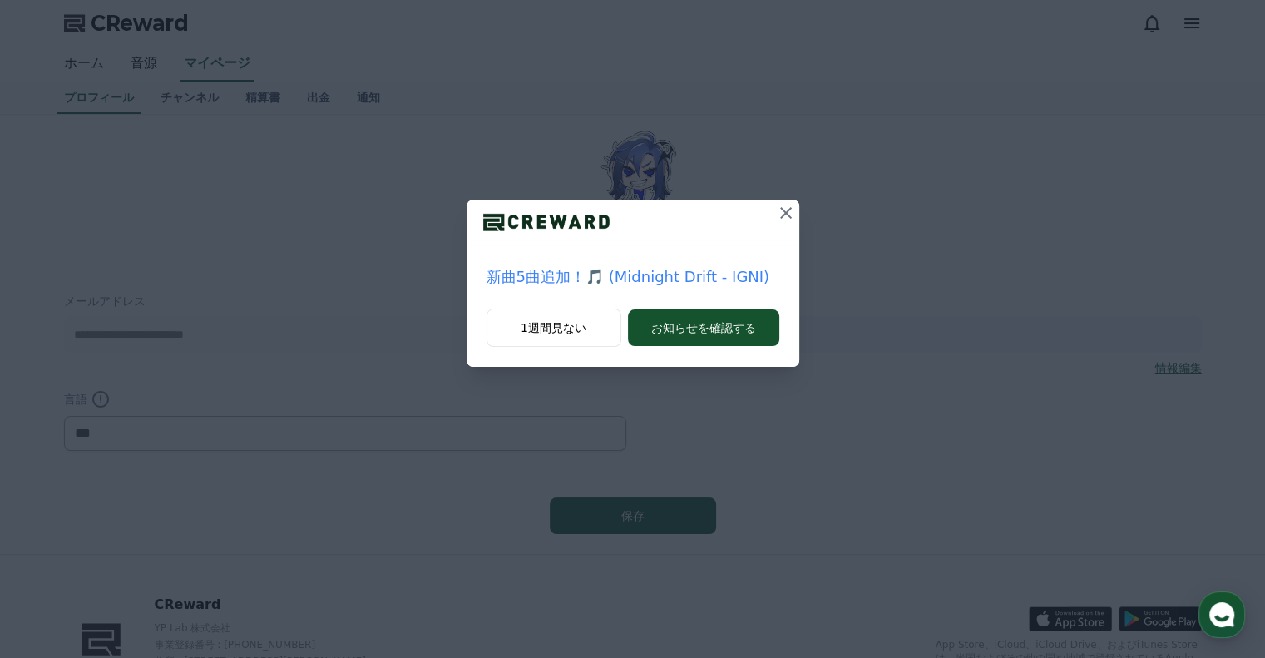
click at [787, 206] on icon at bounding box center [786, 213] width 20 height 20
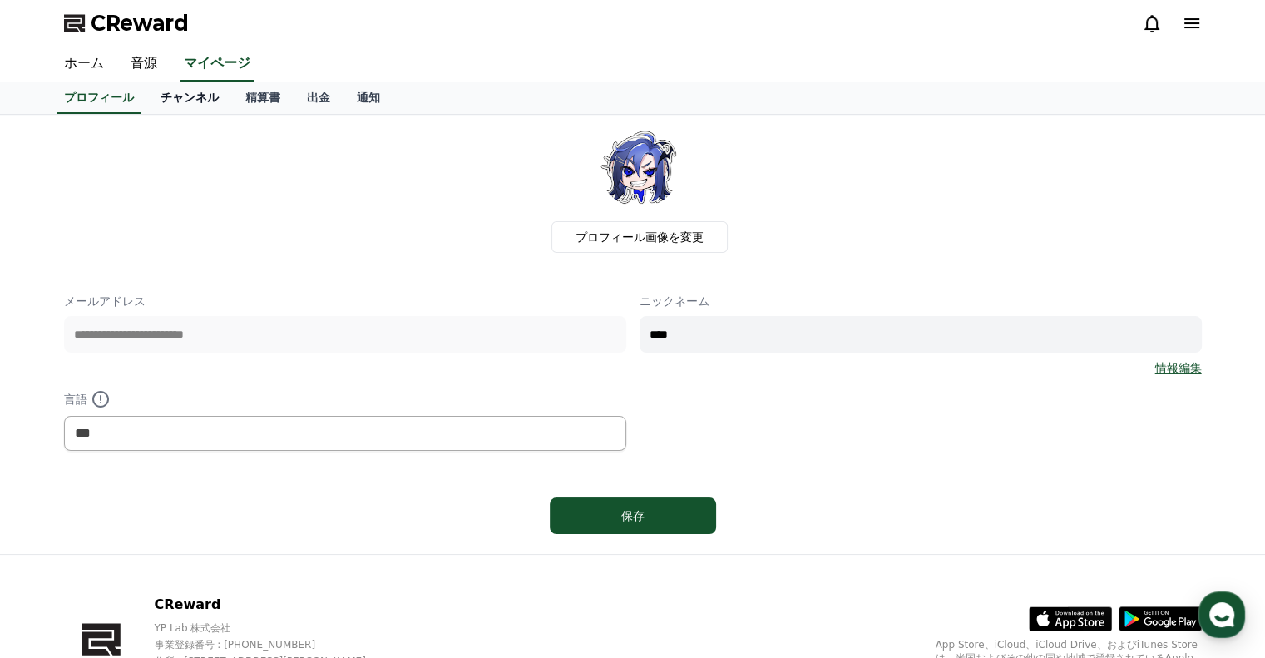
click at [156, 102] on link "チャンネル" at bounding box center [189, 98] width 85 height 32
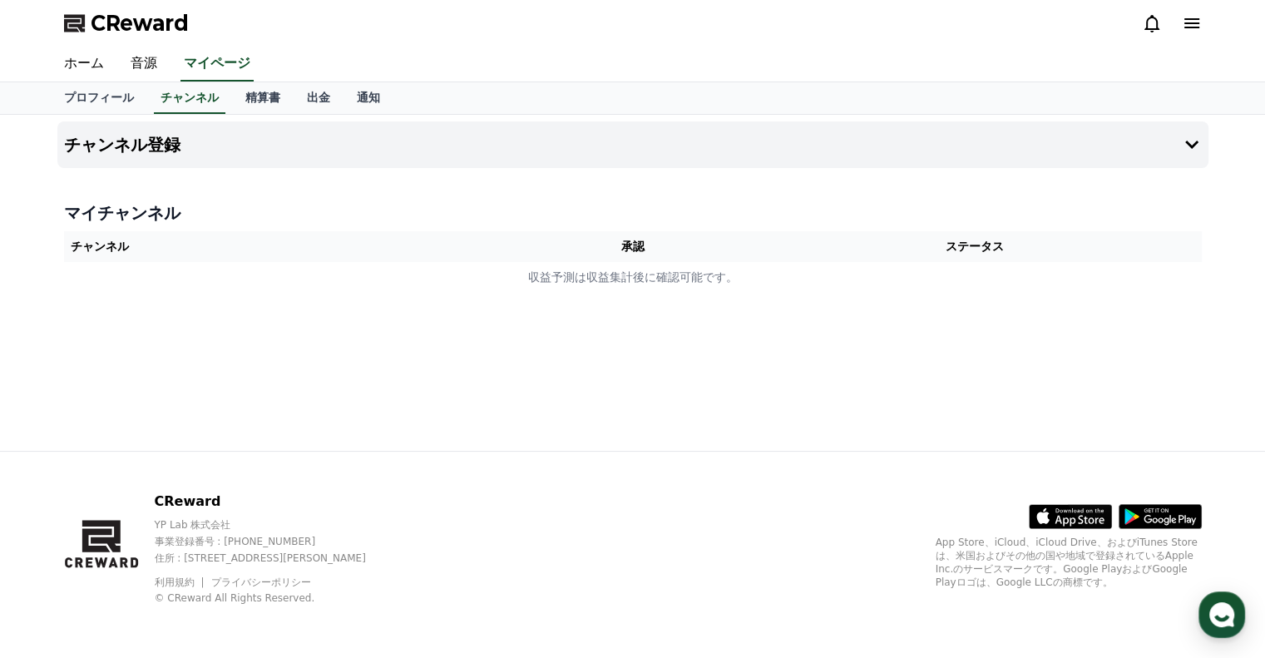
click at [406, 250] on th "チャンネル" at bounding box center [290, 246] width 453 height 31
click at [400, 149] on button "チャンネル登録" at bounding box center [632, 144] width 1151 height 47
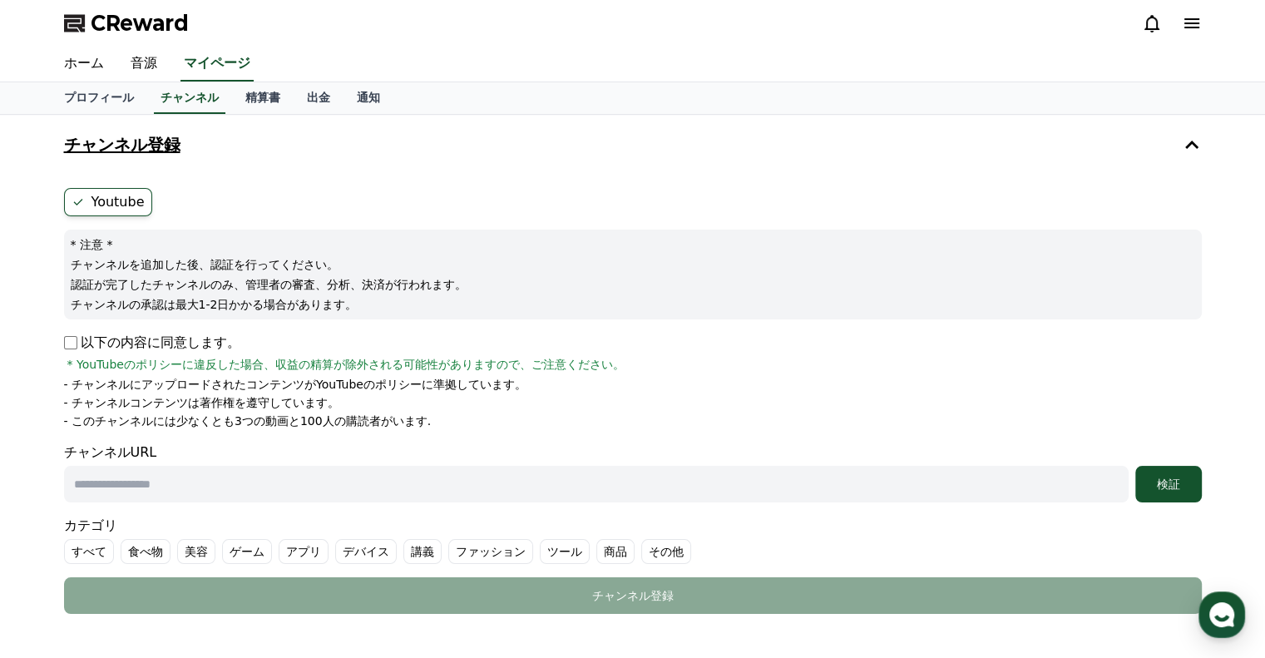
drag, startPoint x: 283, startPoint y: 182, endPoint x: 326, endPoint y: 145, distance: 57.2
click at [283, 181] on div "Youtube * 注意 * チャンネルを追加した後、認証を行ってください。 認証が完了したチャンネルのみ、管理者の審査、分析、決済が行われます。 チャンネル…" at bounding box center [632, 400] width 1151 height 439
